Goal: Transaction & Acquisition: Purchase product/service

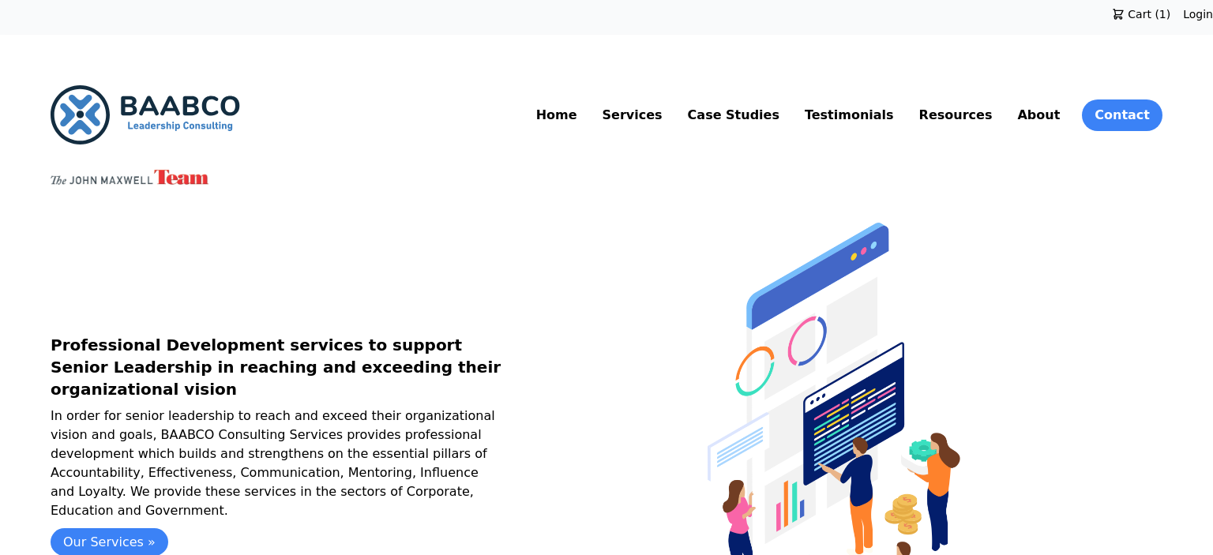
click at [981, 114] on link "Resources" at bounding box center [956, 115] width 80 height 25
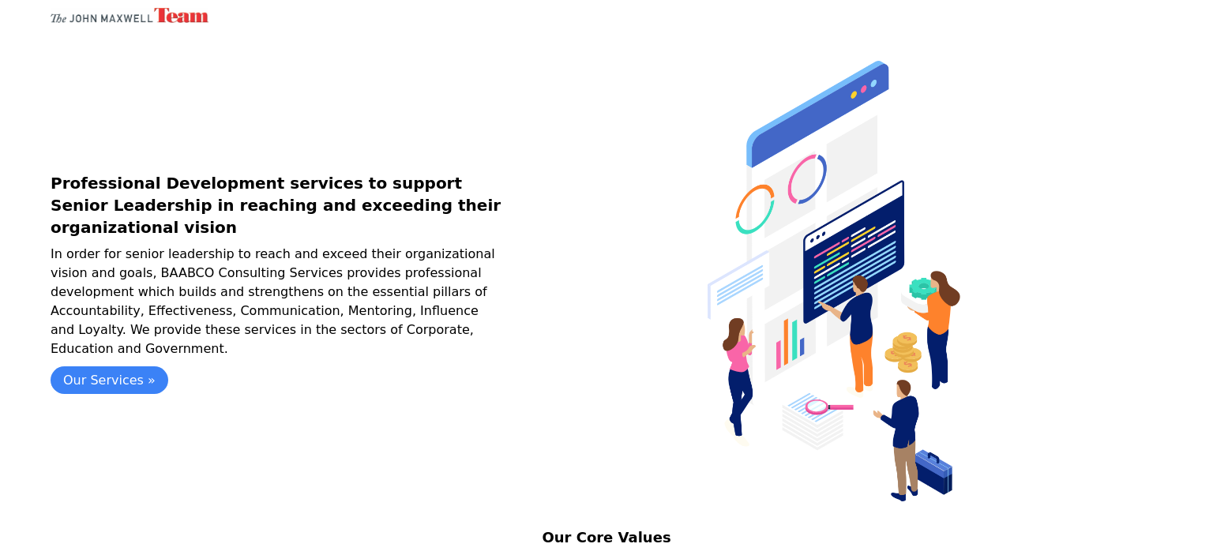
scroll to position [249, 0]
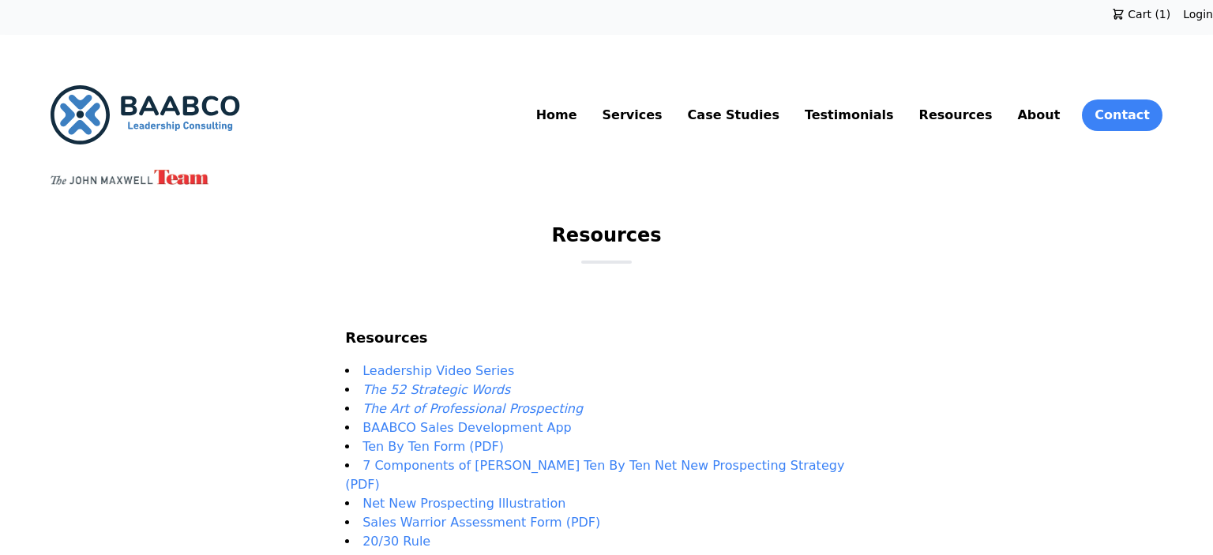
scroll to position [167, 0]
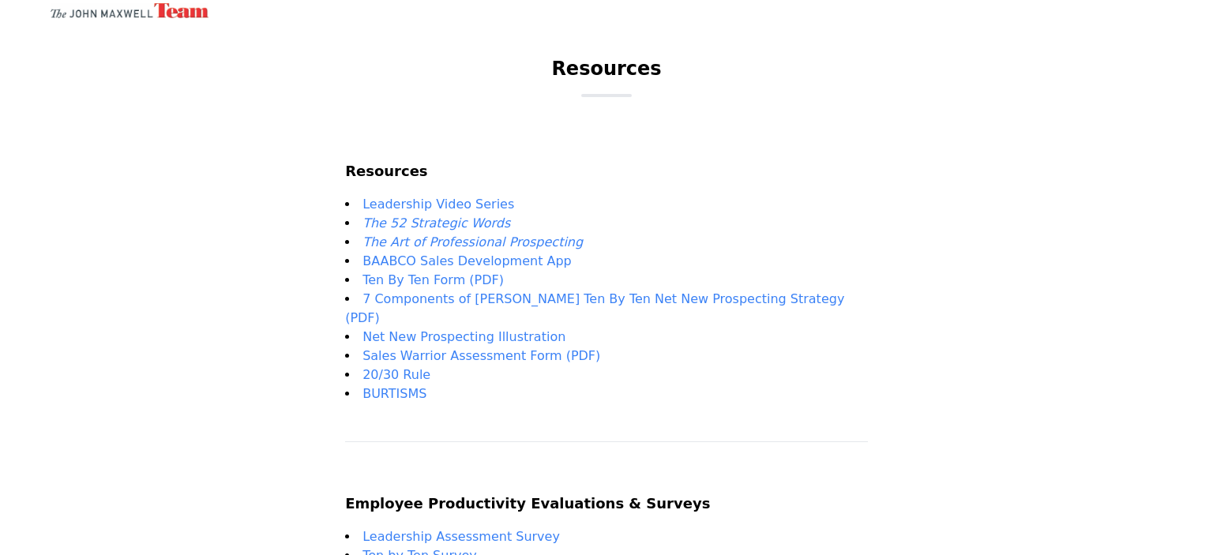
click at [504, 220] on em "The 52 Strategic Words" at bounding box center [436, 223] width 148 height 15
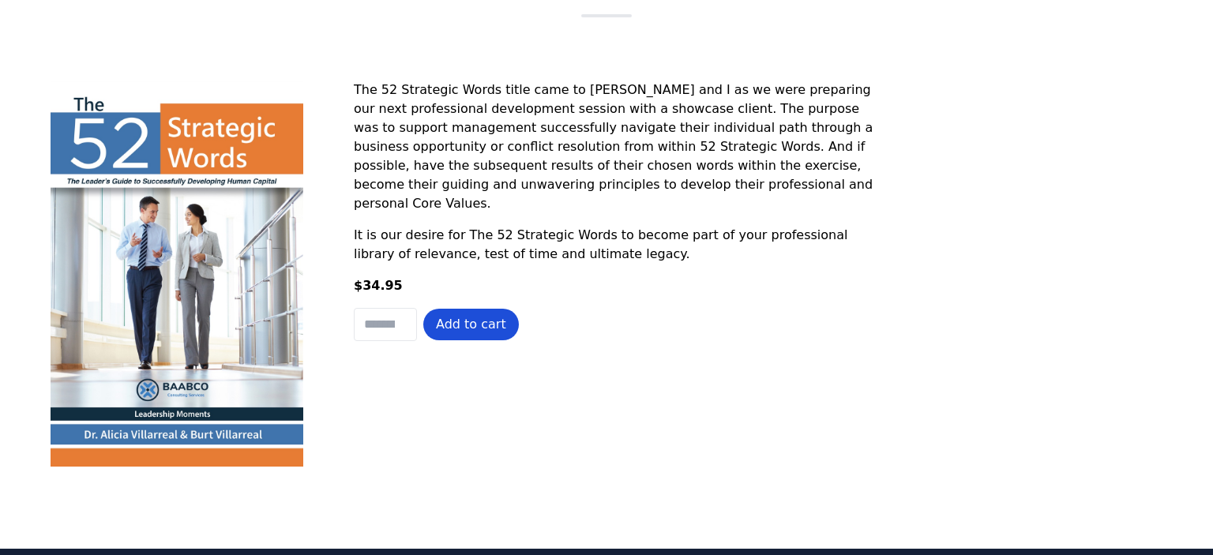
scroll to position [333, 0]
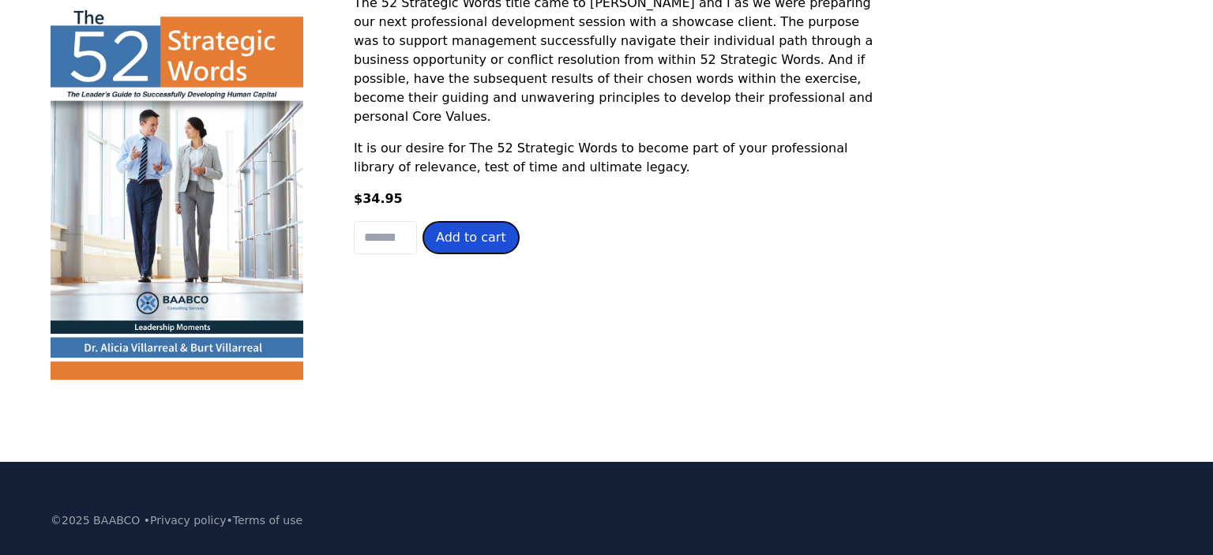
click at [473, 242] on button "Add to cart" at bounding box center [471, 238] width 96 height 32
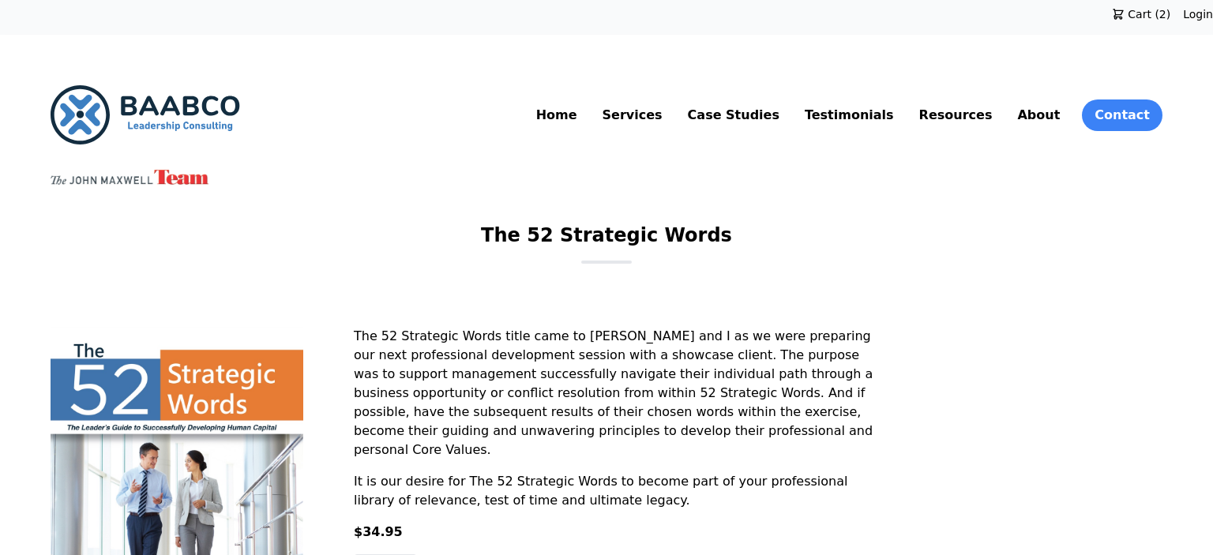
scroll to position [333, 0]
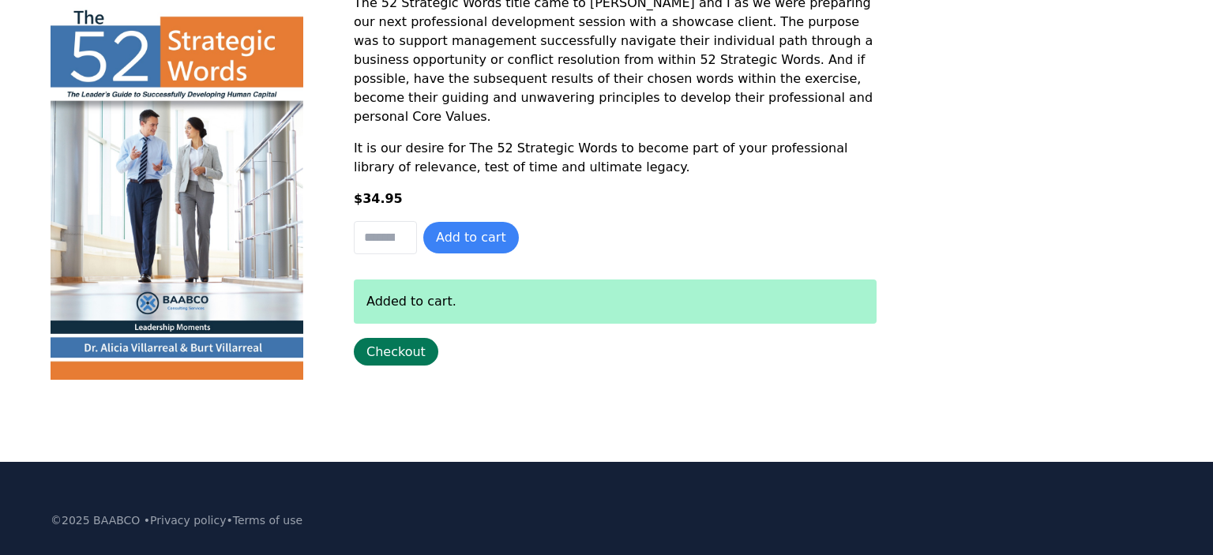
click at [389, 356] on link "Checkout" at bounding box center [396, 352] width 84 height 28
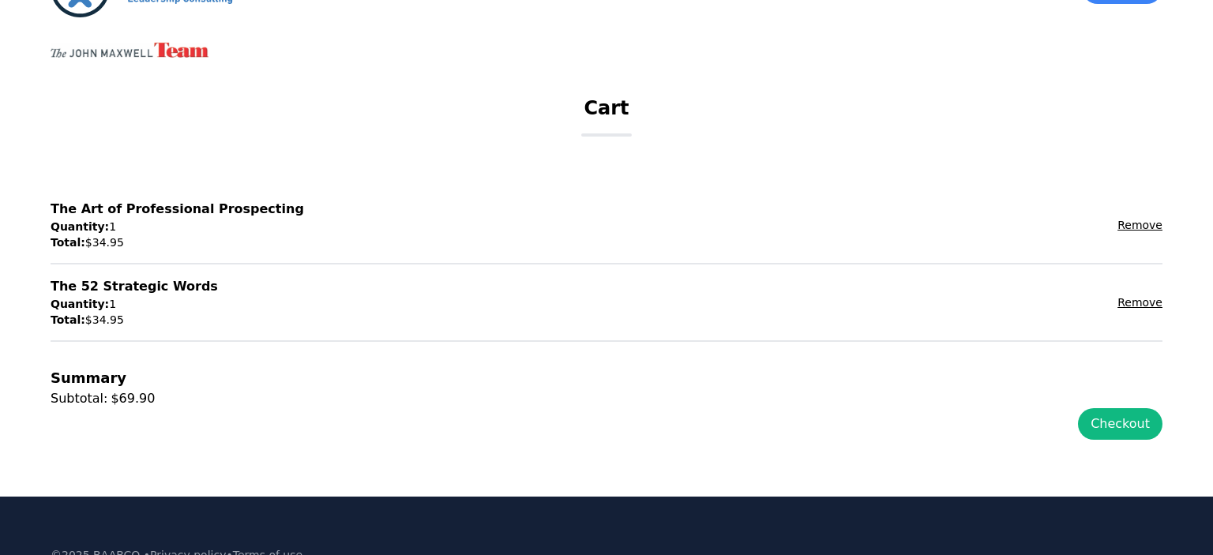
scroll to position [234, 0]
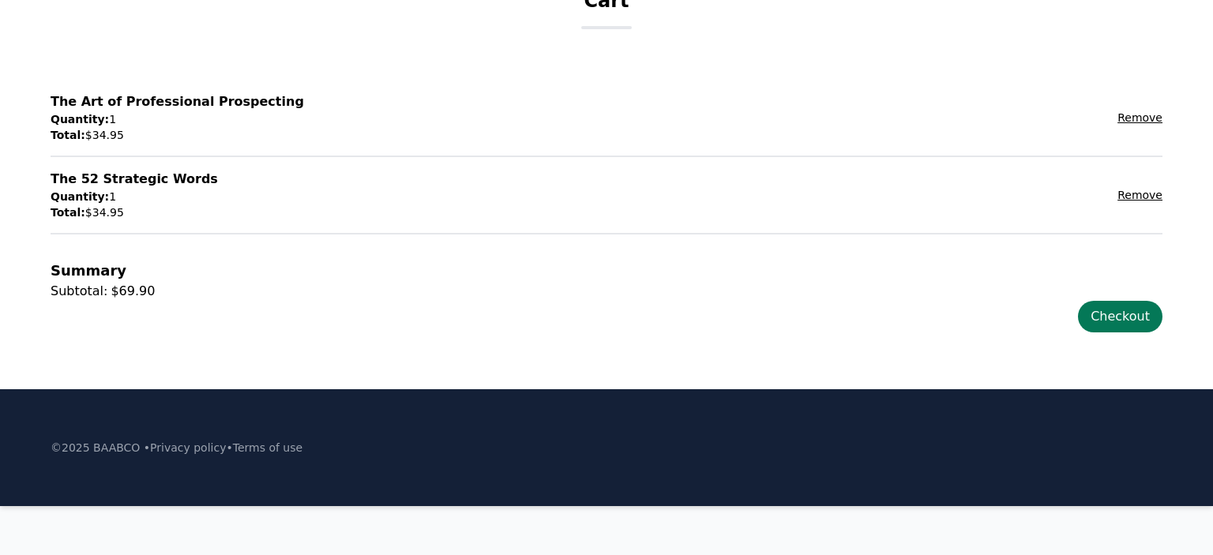
click at [1123, 309] on link "Checkout" at bounding box center [1120, 317] width 84 height 32
